Goal: Task Accomplishment & Management: Use online tool/utility

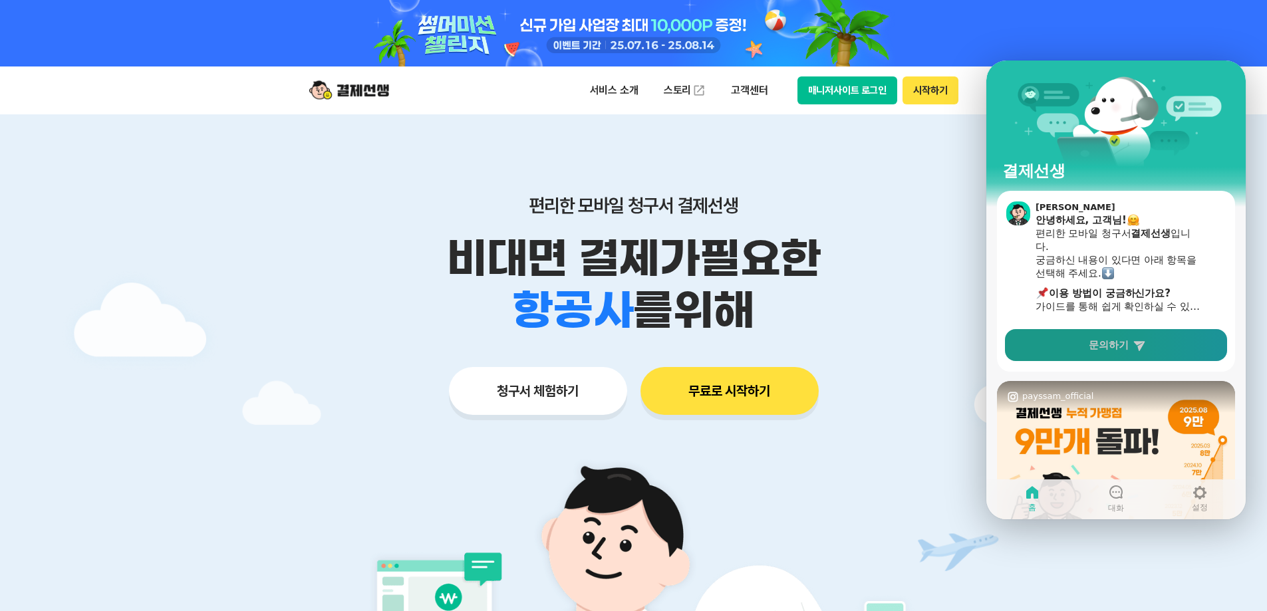
click at [1127, 347] on span "문의하기" at bounding box center [1109, 345] width 40 height 13
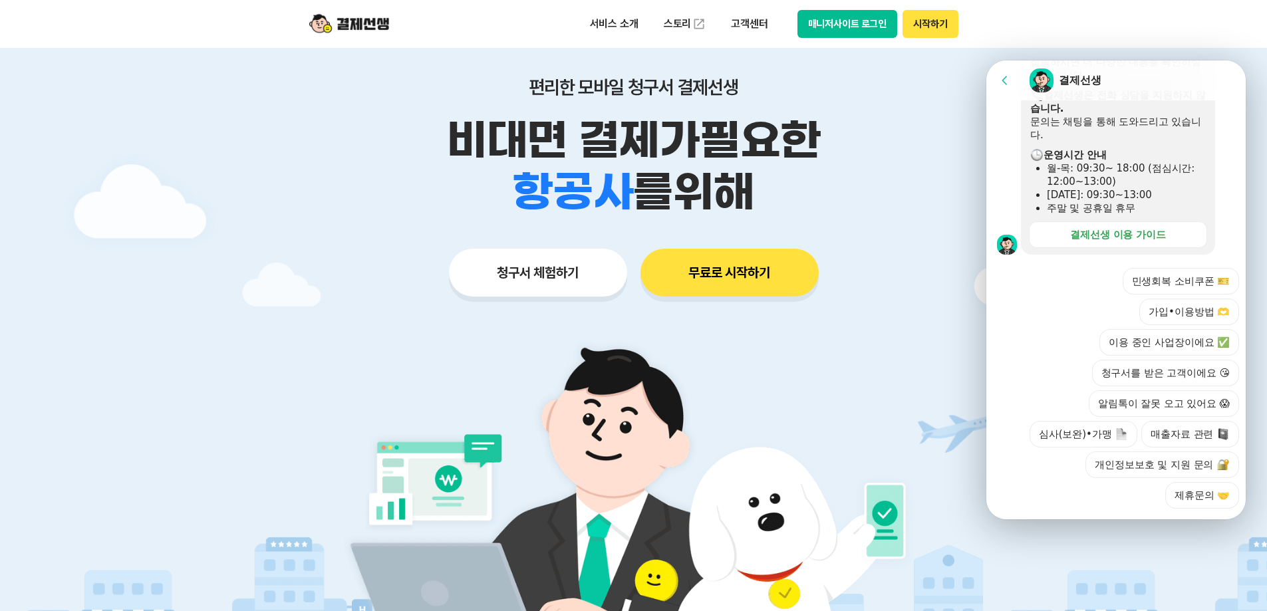
scroll to position [133, 0]
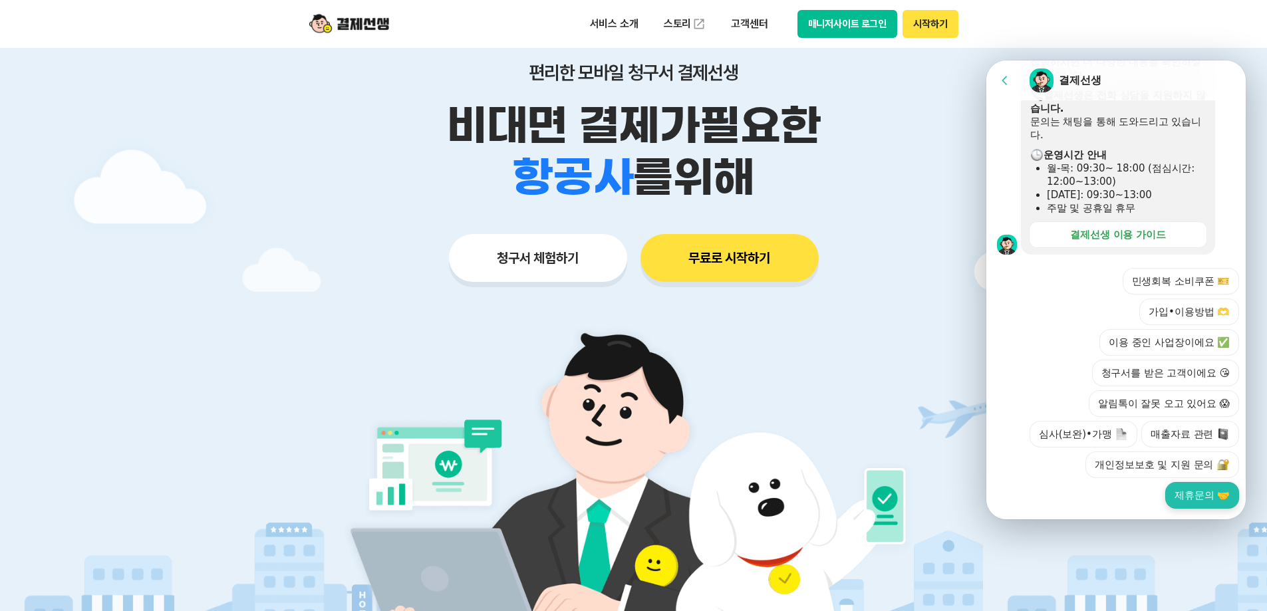
click at [1188, 482] on button "제휴문의 🤝" at bounding box center [1202, 495] width 74 height 27
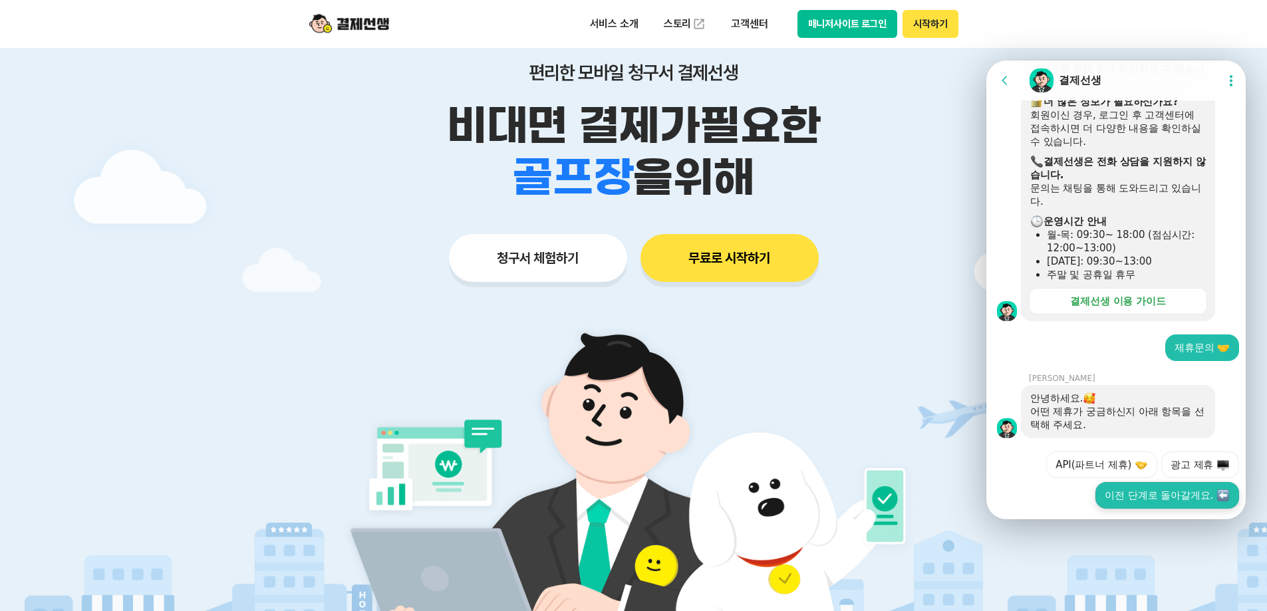
scroll to position [335, 0]
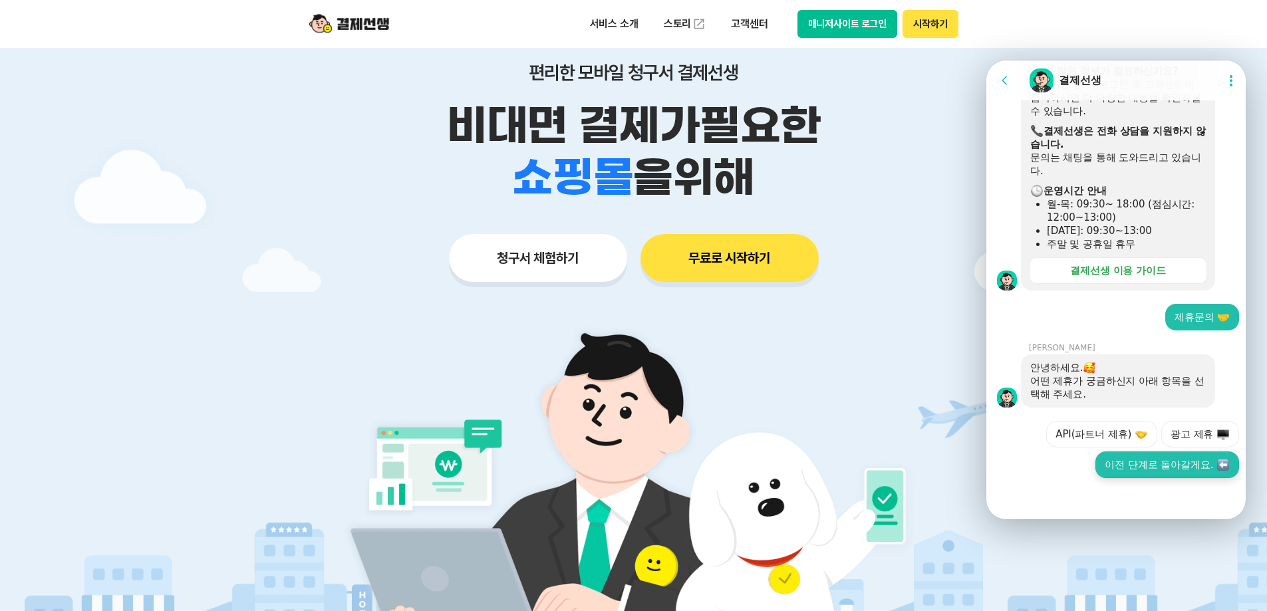
click at [1146, 470] on button "이전 단계로 돌아갈게요." at bounding box center [1167, 465] width 144 height 27
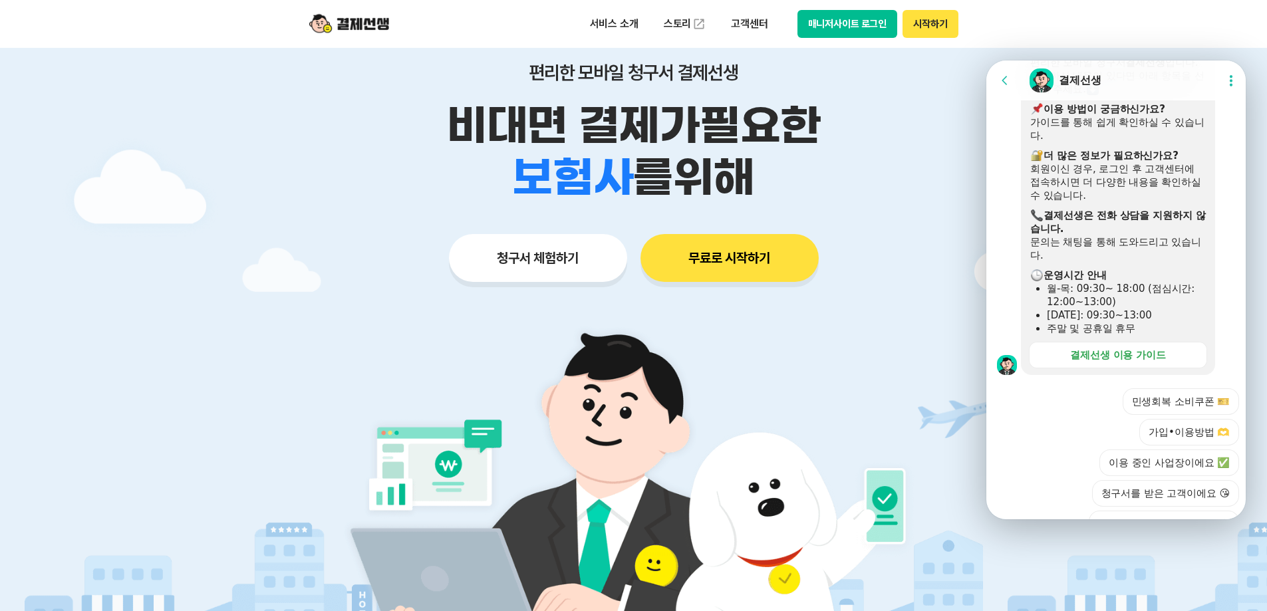
scroll to position [891, 0]
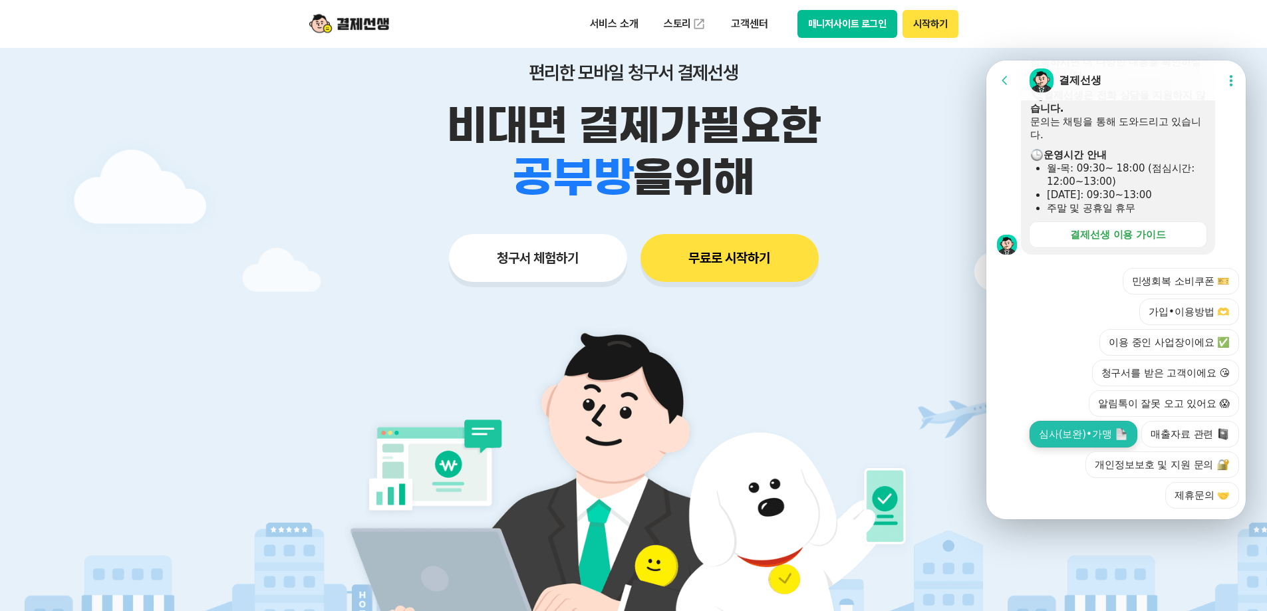
click at [1072, 421] on button "심사(보완)•가맹" at bounding box center [1084, 434] width 108 height 27
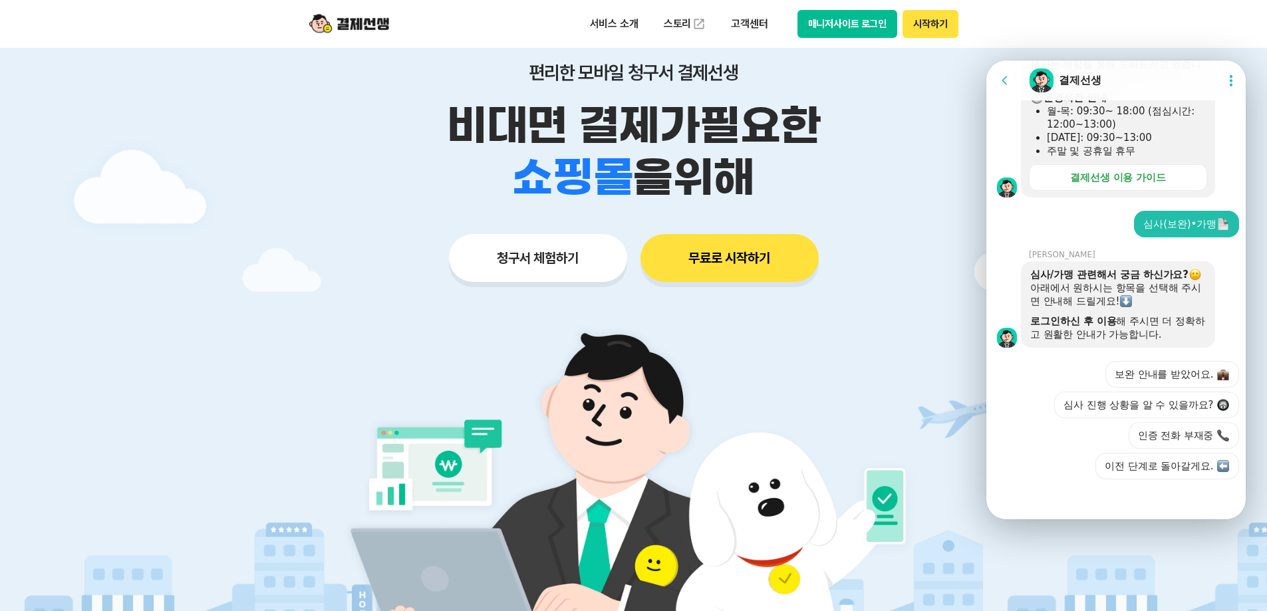
scroll to position [950, 0]
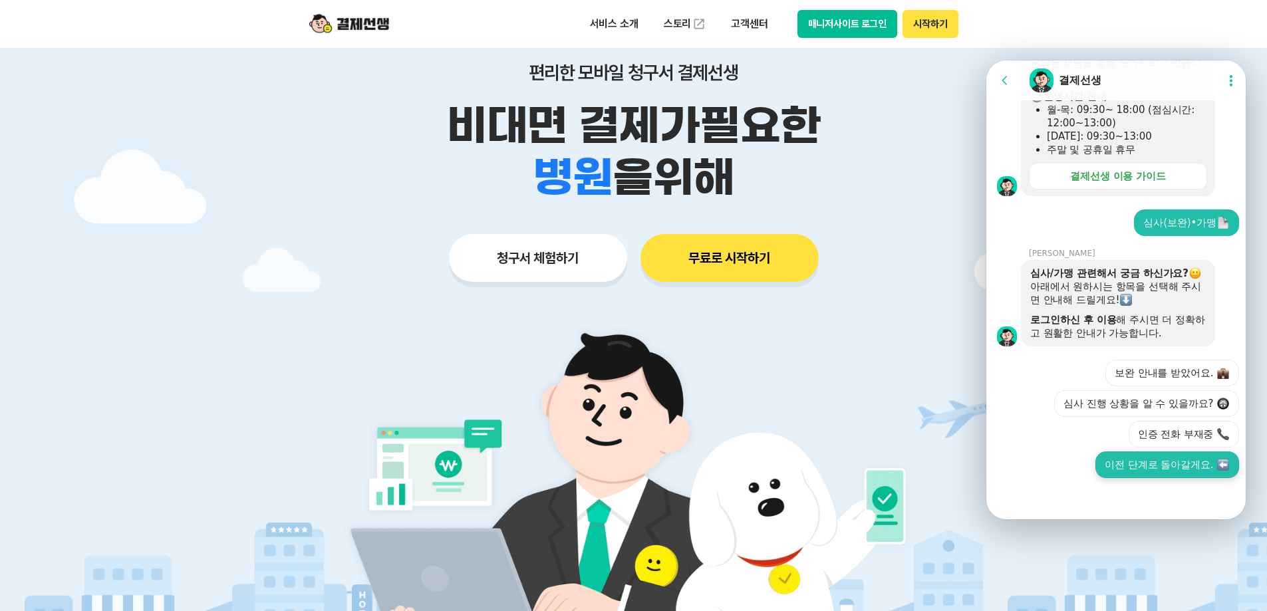
click at [1171, 469] on button "이전 단계로 돌아갈게요." at bounding box center [1167, 465] width 144 height 27
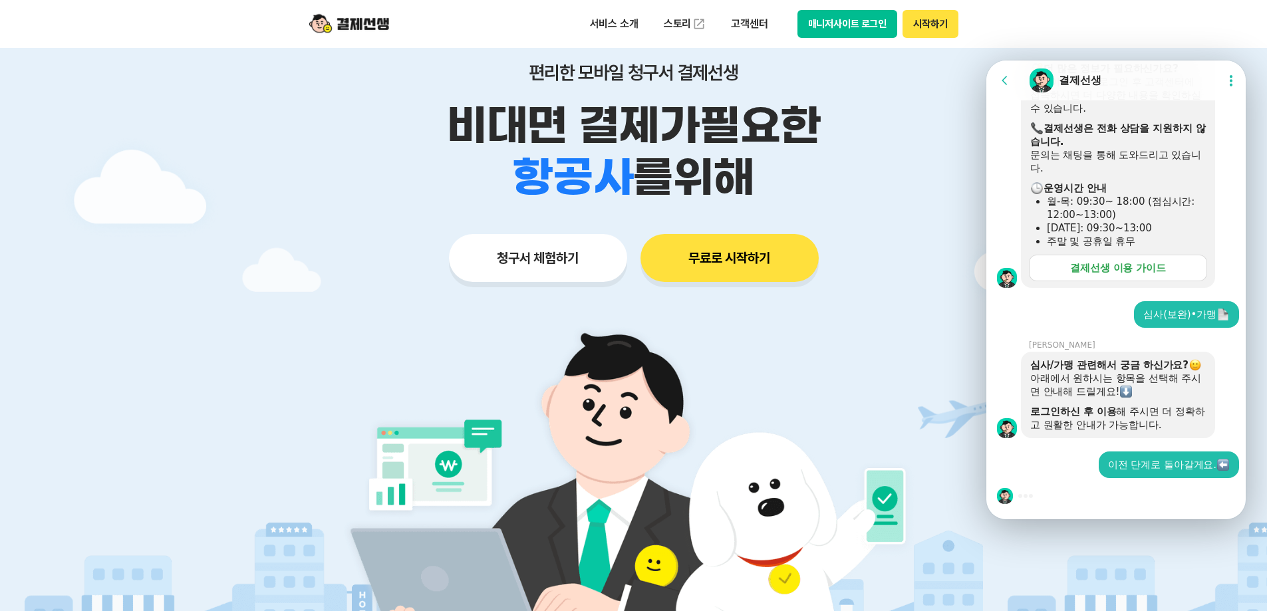
click at [1115, 269] on div "결제선생 이용 가이드" at bounding box center [1118, 267] width 96 height 13
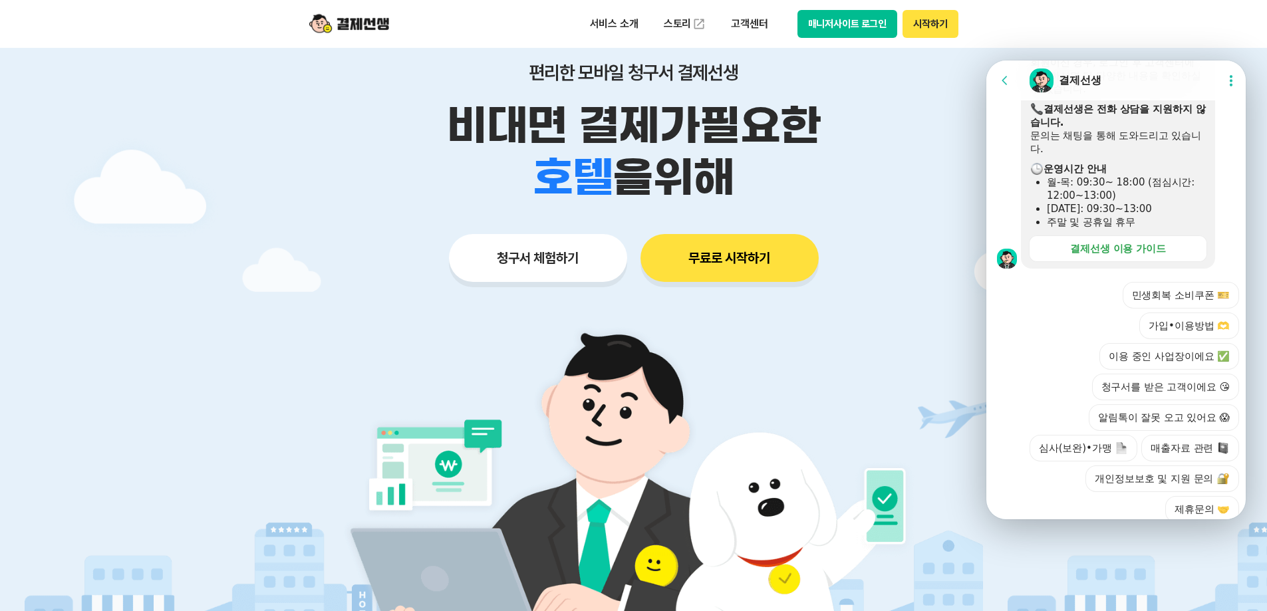
scroll to position [1445, 0]
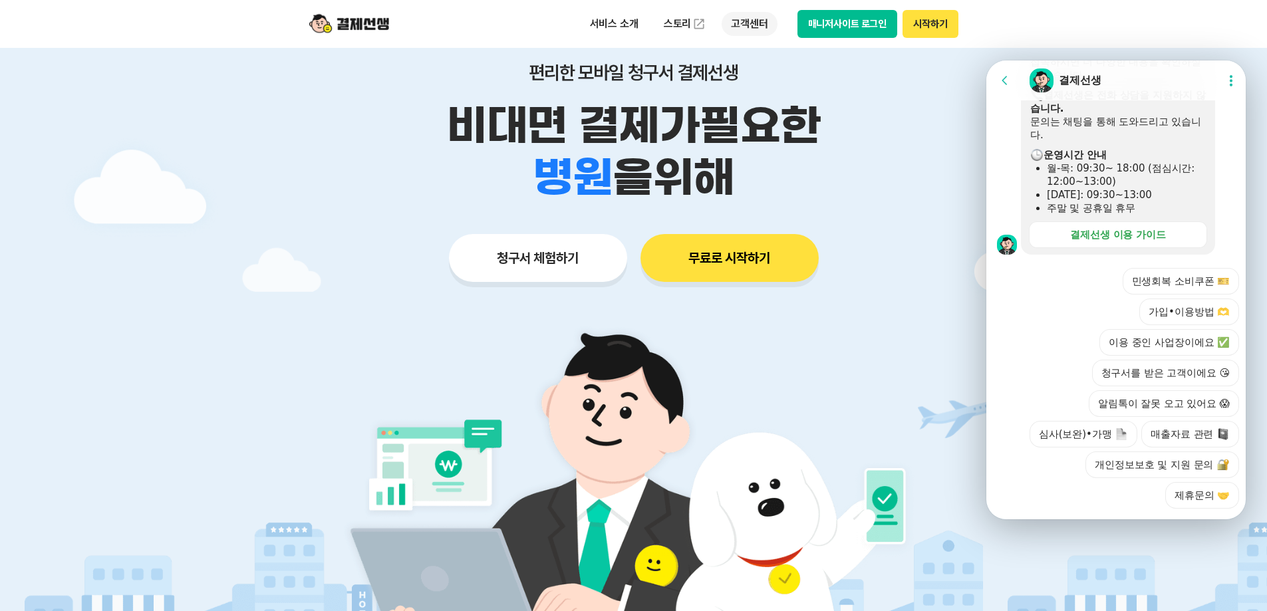
click at [748, 23] on p "고객센터" at bounding box center [749, 24] width 55 height 24
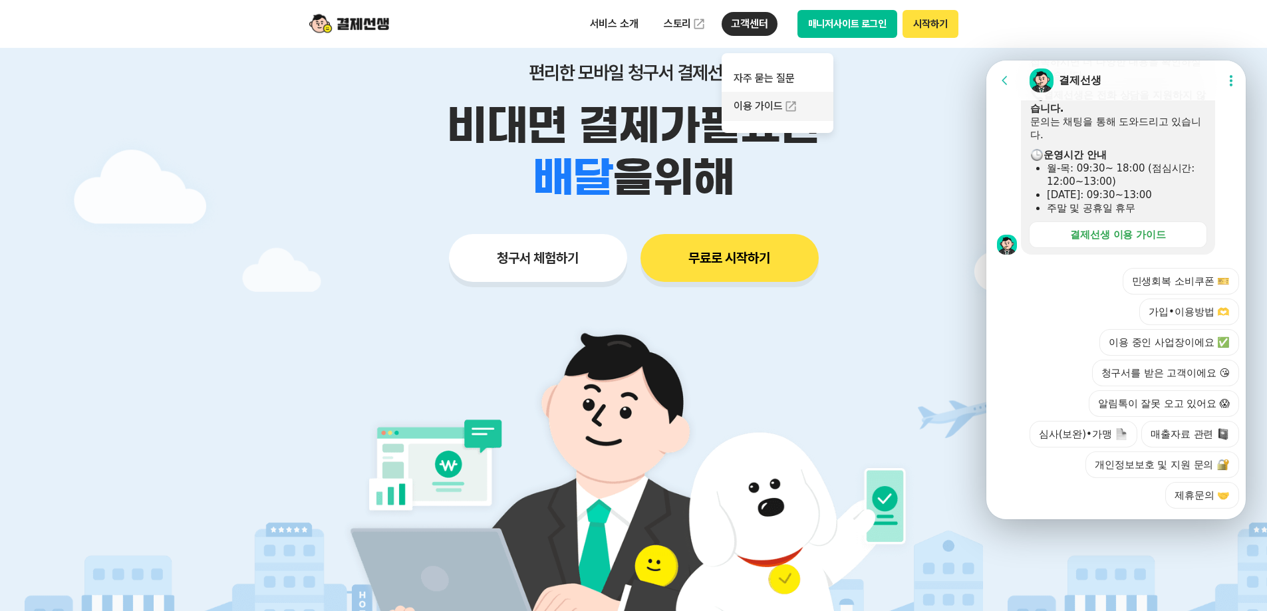
click at [756, 105] on link "이용 가이드" at bounding box center [778, 106] width 112 height 29
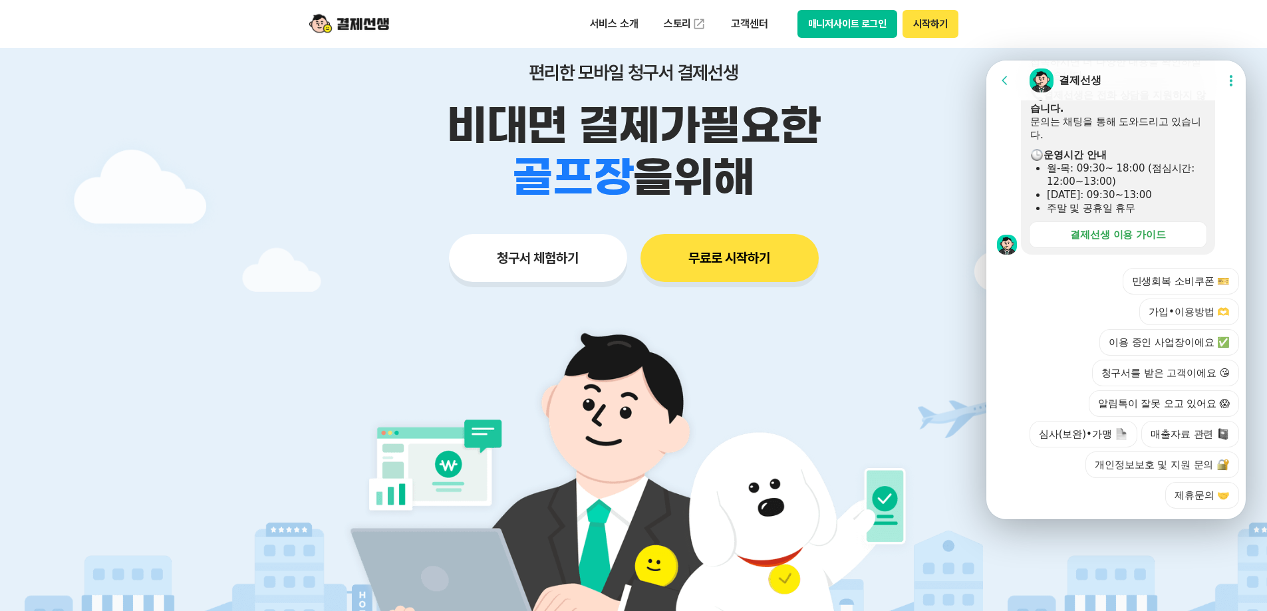
click at [349, 27] on img at bounding box center [349, 23] width 80 height 25
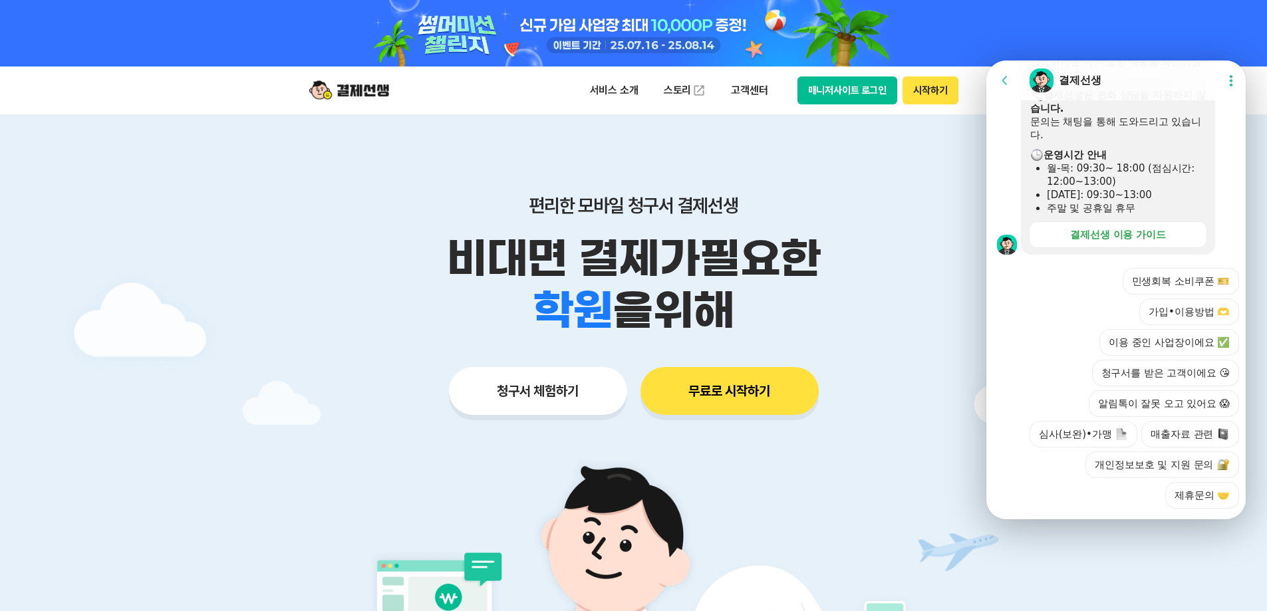
click at [1171, 329] on button "이용 중인 사업장이에요 ✅" at bounding box center [1169, 342] width 140 height 27
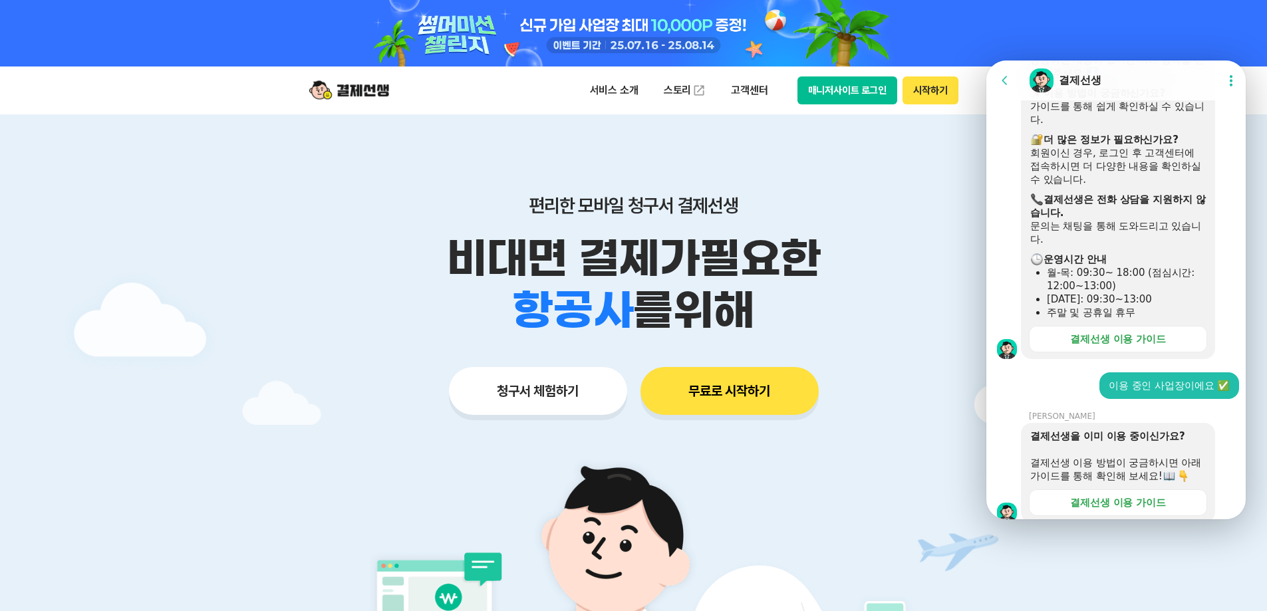
scroll to position [1524, 0]
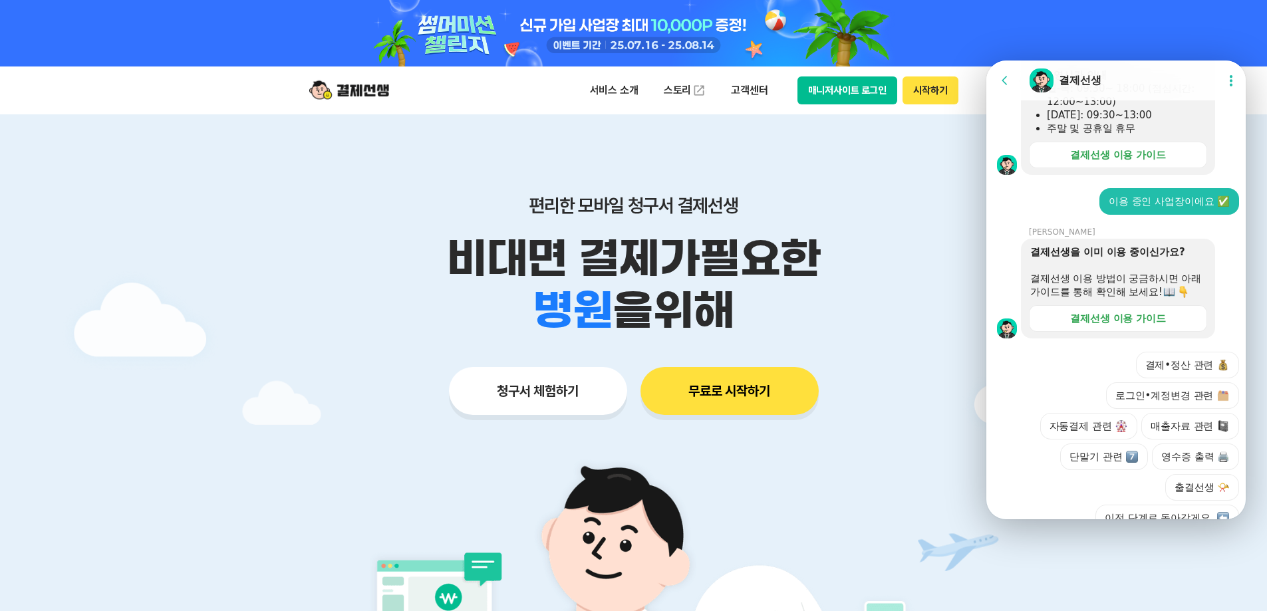
click at [722, 390] on button "무료로 시작하기" at bounding box center [729, 391] width 178 height 48
